Goal: Transaction & Acquisition: Subscribe to service/newsletter

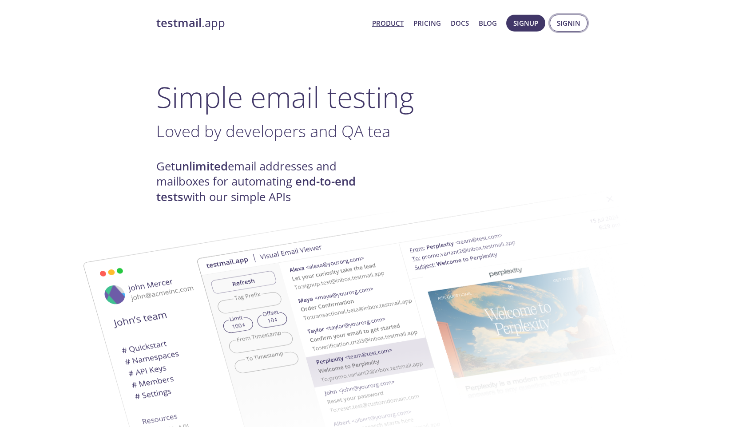
click at [561, 22] on span "Signin" at bounding box center [569, 23] width 24 height 12
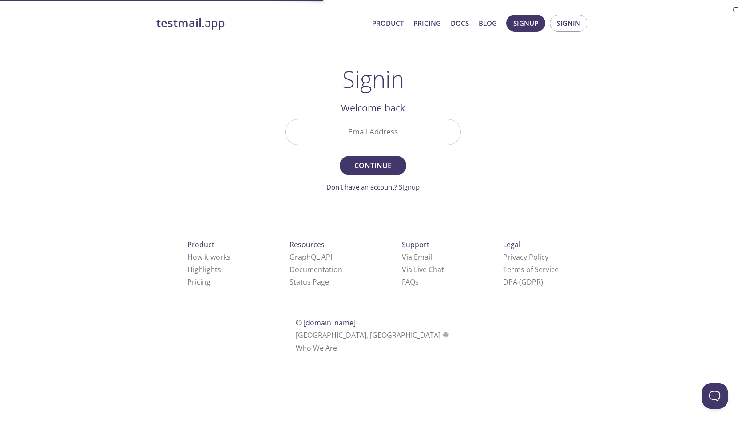
click at [352, 141] on input "Email Address" at bounding box center [372, 131] width 175 height 25
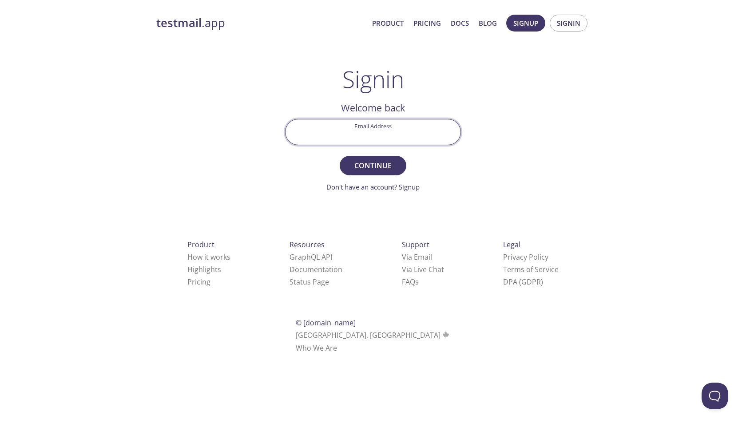
paste input "[EMAIL_ADDRESS][DOMAIN_NAME]"
type input "[EMAIL_ADDRESS][DOMAIN_NAME]"
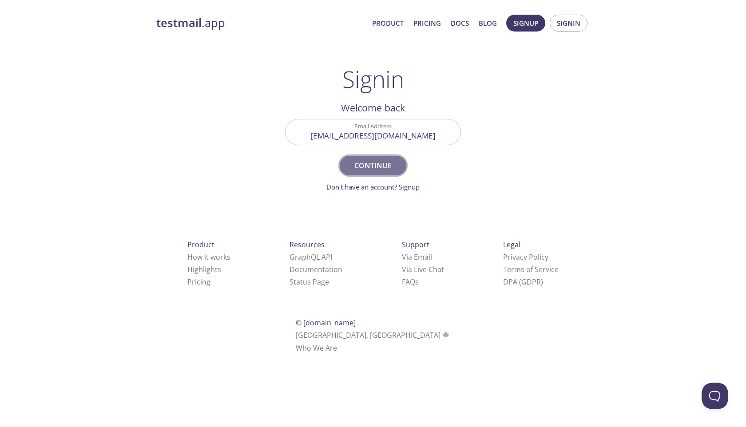
click at [367, 166] on span "Continue" at bounding box center [372, 165] width 47 height 12
click at [373, 171] on span "Continue" at bounding box center [372, 165] width 47 height 12
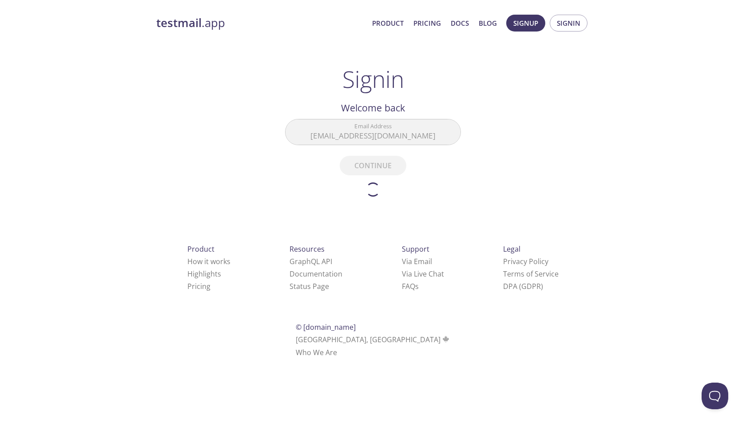
click at [410, 200] on div "testmail .app Product Pricing Docs Blog Signup Signin Signin Welcome back Email…" at bounding box center [373, 196] width 455 height 375
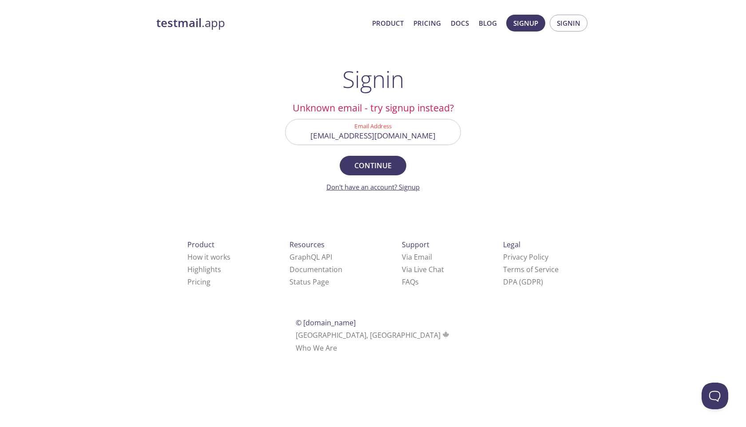
click at [409, 185] on link "Don't have an account? Signup" at bounding box center [372, 186] width 93 height 9
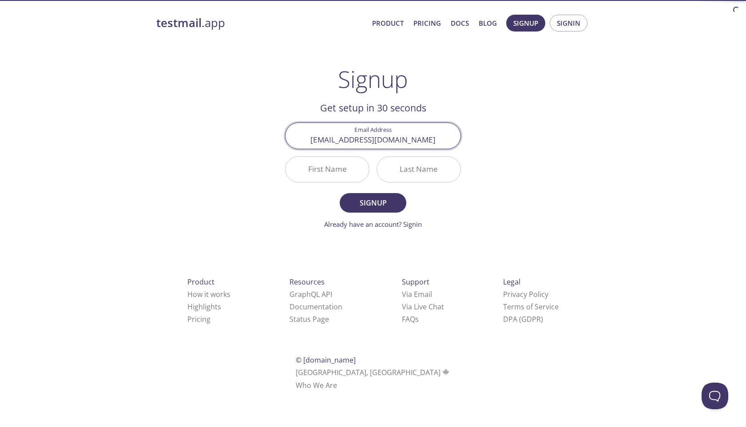
type input "[EMAIL_ADDRESS][DOMAIN_NAME]"
click at [322, 165] on input "First Name" at bounding box center [326, 169] width 83 height 25
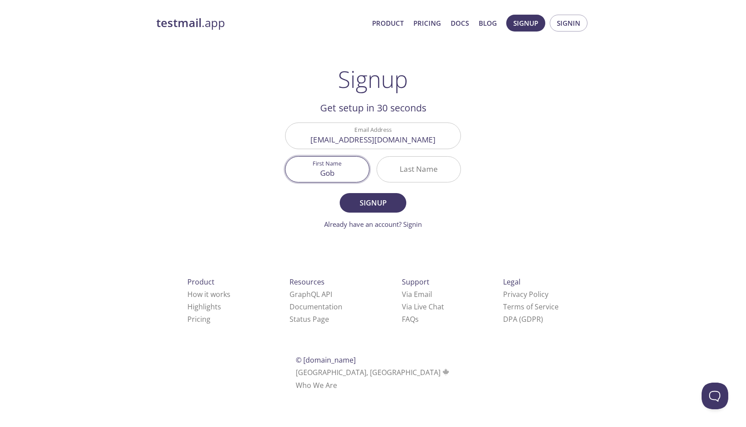
type input "Gob"
type input "ixi"
click at [366, 207] on span "Signup" at bounding box center [372, 203] width 47 height 12
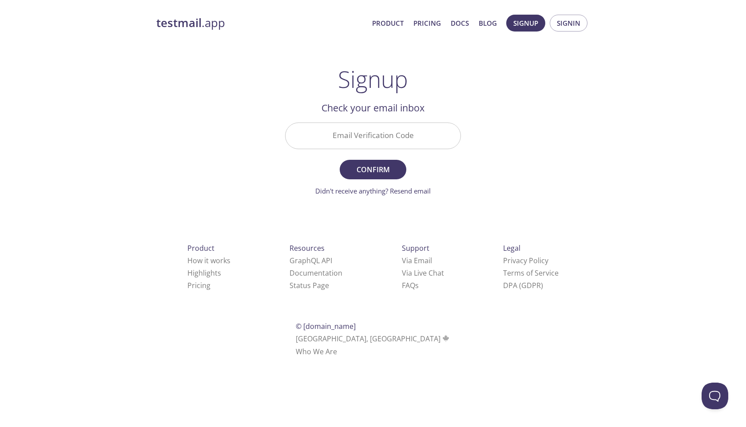
click at [382, 140] on input "Email Verification Code" at bounding box center [372, 135] width 175 height 25
paste input "E6FC75U"
type input "E6FC75U"
click at [382, 168] on span "Confirm" at bounding box center [372, 169] width 47 height 12
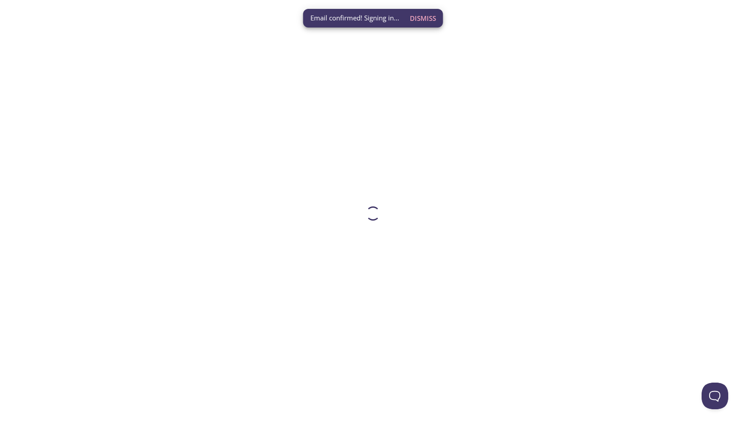
click at [419, 18] on span "Dismiss" at bounding box center [423, 18] width 26 height 12
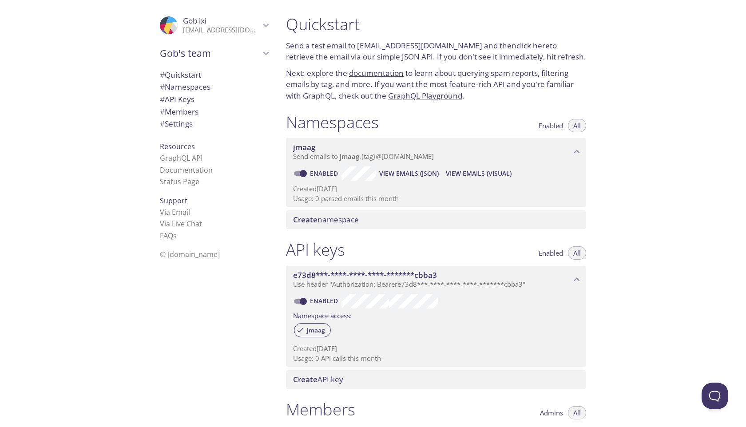
click at [412, 47] on link "[EMAIL_ADDRESS][DOMAIN_NAME]" at bounding box center [419, 45] width 125 height 10
click at [520, 46] on link "click here" at bounding box center [532, 45] width 33 height 10
click at [219, 33] on p "[EMAIL_ADDRESS][DOMAIN_NAME]" at bounding box center [221, 30] width 77 height 9
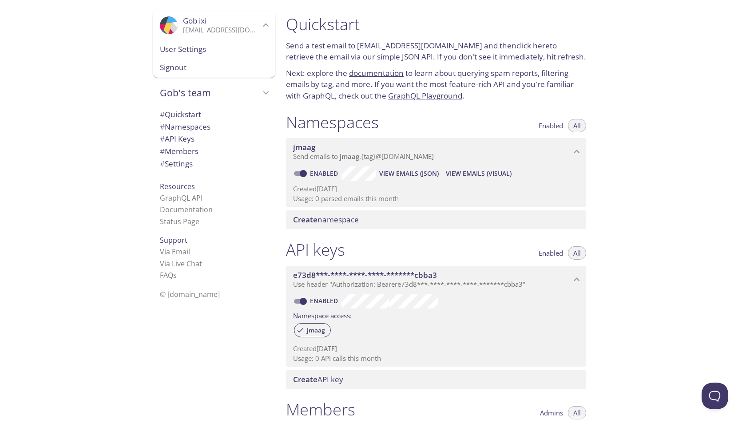
click at [208, 49] on span "User Settings" at bounding box center [214, 49] width 108 height 12
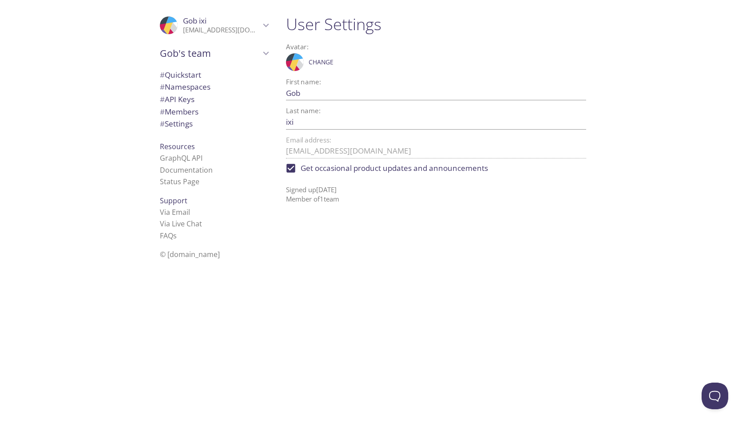
click at [197, 100] on span "# API Keys" at bounding box center [214, 100] width 108 height 12
